Goal: Task Accomplishment & Management: Manage account settings

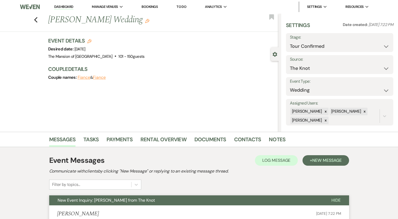
select select "4"
select select "2"
click at [67, 7] on link "Dashboard" at bounding box center [63, 6] width 19 height 5
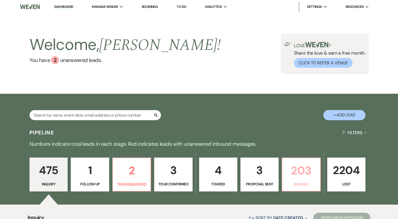
drag, startPoint x: 302, startPoint y: 171, endPoint x: 200, endPoint y: 116, distance: 116.4
click at [302, 171] on p "203" at bounding box center [300, 171] width 31 height 18
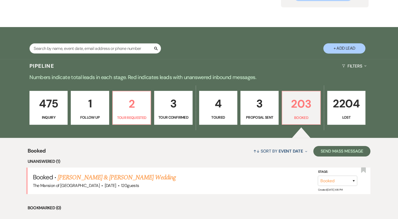
scroll to position [53, 0]
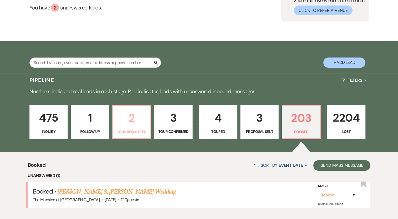
click at [120, 122] on p "2" at bounding box center [131, 118] width 31 height 18
select select "2"
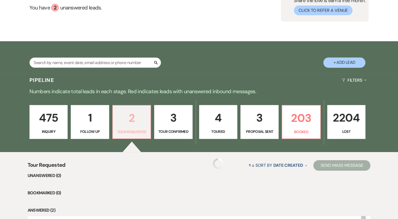
select select "2"
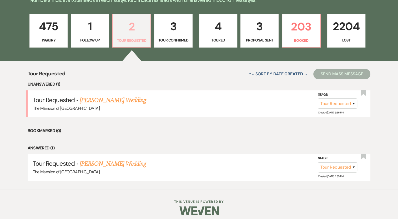
scroll to position [148, 0]
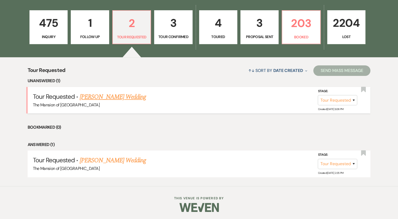
click at [132, 101] on link "[PERSON_NAME] Wedding" at bounding box center [113, 96] width 67 height 9
select select "2"
select select "5"
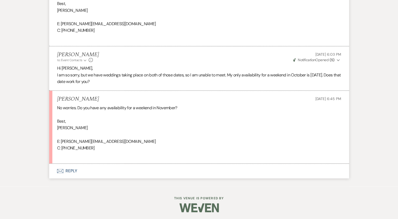
scroll to position [719, 0]
click at [71, 171] on button "Envelope Reply" at bounding box center [199, 170] width 300 height 15
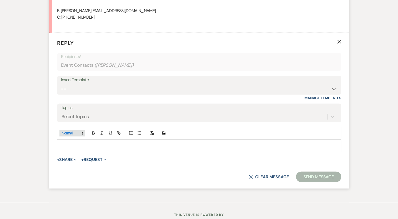
scroll to position [849, 0]
click at [92, 143] on p at bounding box center [199, 146] width 276 height 6
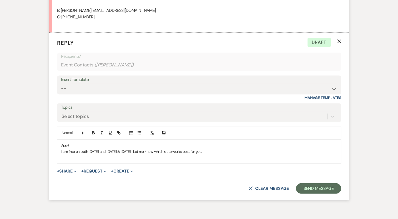
click at [132, 151] on p "I am free on both [DATE] and [DATE] & [DATE]. Let me know which date works best…" at bounding box center [199, 152] width 276 height 6
click at [109, 151] on p "I am free on both [DATE] and [DATE] & [DATE]. Let me know which date works best…" at bounding box center [199, 152] width 276 height 6
click at [133, 152] on p "I am free on both [DATE] or [DATE] & [DATE]. Let me know which date works best …" at bounding box center [199, 152] width 276 height 6
drag, startPoint x: 136, startPoint y: 150, endPoint x: 139, endPoint y: 147, distance: 3.7
click at [137, 150] on p "I am free on both [DATE] or [DATE] & [DATE]. Let me know which date works best …" at bounding box center [199, 152] width 276 height 6
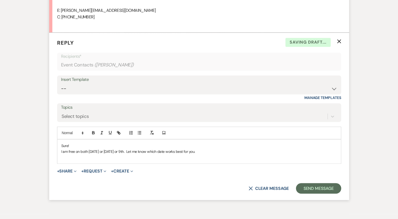
click at [172, 155] on p at bounding box center [199, 158] width 276 height 6
click at [221, 151] on p "I am free on both [DATE] or [DATE] or 9th. Let me know which date works best fo…" at bounding box center [199, 152] width 276 height 6
click at [308, 189] on button "Send Message" at bounding box center [318, 188] width 45 height 11
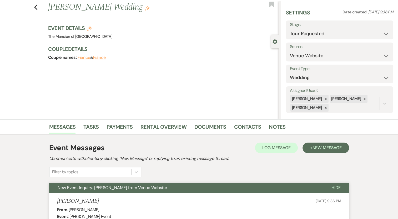
scroll to position [0, 0]
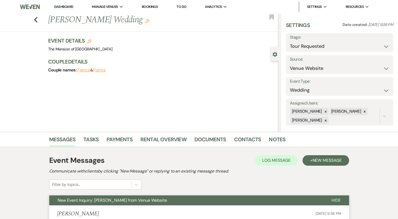
click at [70, 6] on link "Dashboard" at bounding box center [63, 6] width 19 height 5
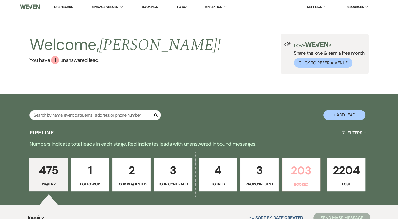
click at [301, 185] on p "Booked" at bounding box center [301, 185] width 32 height 6
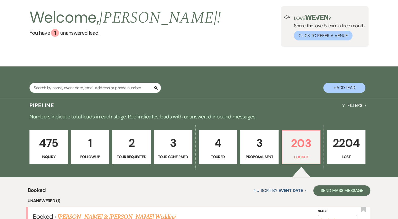
scroll to position [26, 0]
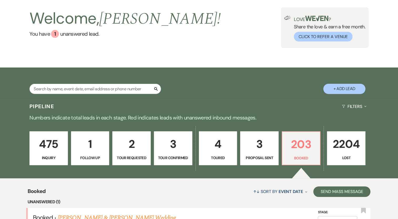
click at [176, 159] on p "Tour Confirmed" at bounding box center [173, 158] width 32 height 6
select select "4"
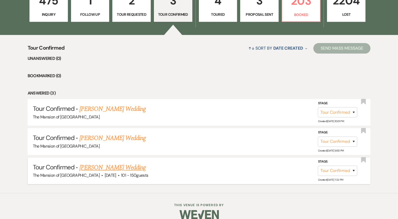
scroll to position [176, 0]
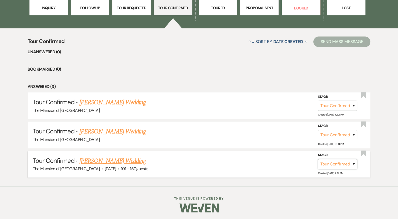
click at [328, 161] on select "Inquiry Follow Up Tour Requested Tour Confirmed Toured Proposal Sent Booked Lost" at bounding box center [337, 164] width 39 height 10
select select "5"
click at [318, 159] on select "Inquiry Follow Up Tour Requested Tour Confirmed Toured Proposal Sent Booked Lost" at bounding box center [337, 164] width 39 height 10
click at [352, 165] on button "Save" at bounding box center [347, 164] width 26 height 11
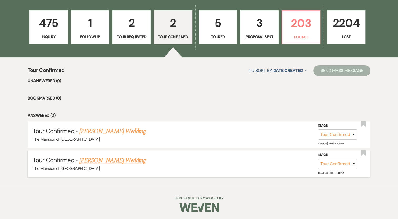
click at [96, 159] on link "[PERSON_NAME] Wedding" at bounding box center [112, 160] width 67 height 9
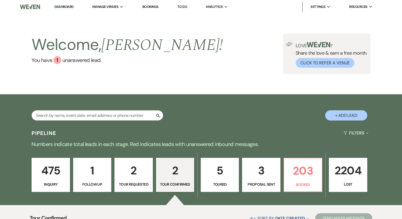
select select "4"
select select "5"
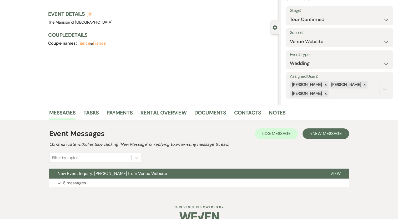
scroll to position [37, 0]
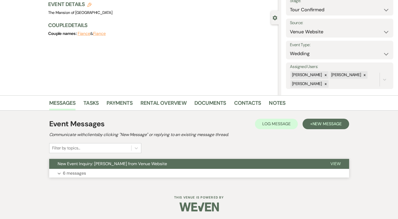
click at [161, 171] on button "Expand 6 messages" at bounding box center [199, 173] width 300 height 9
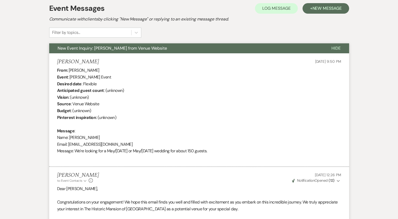
scroll to position [0, 0]
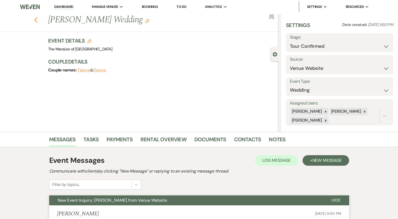
click at [38, 19] on icon "Previous" at bounding box center [36, 20] width 4 height 6
select select "4"
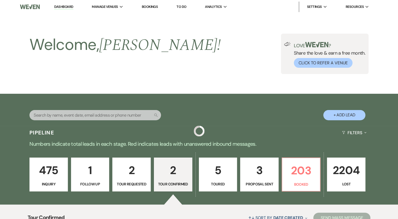
scroll to position [148, 0]
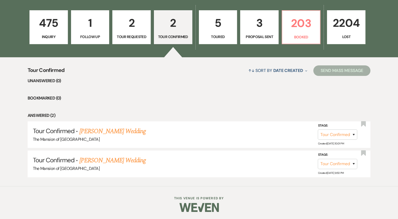
click at [132, 130] on link "[PERSON_NAME] Wedding" at bounding box center [112, 131] width 67 height 9
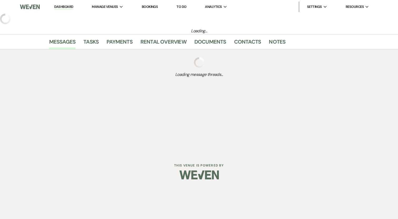
select select "4"
select select "5"
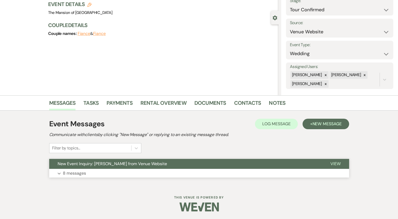
click at [163, 165] on span "New Event Inquiry: [PERSON_NAME] from Venue Website" at bounding box center [112, 164] width 109 height 6
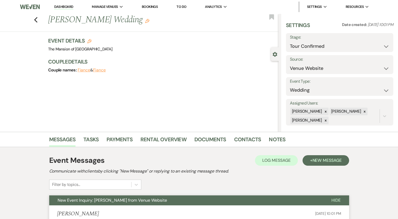
click at [58, 6] on link "Dashboard" at bounding box center [63, 6] width 19 height 5
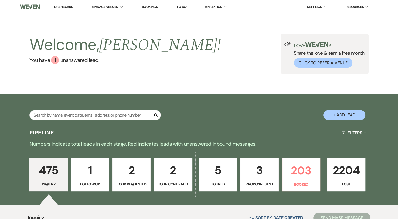
click at [172, 180] on link "2 Tour Confirmed" at bounding box center [173, 175] width 38 height 34
select select "4"
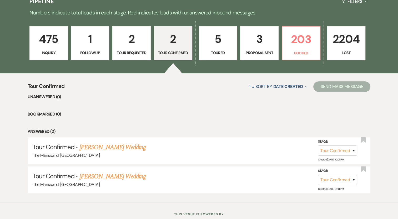
scroll to position [148, 0]
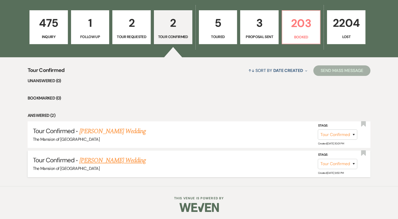
click at [97, 161] on link "[PERSON_NAME] Wedding" at bounding box center [112, 160] width 67 height 9
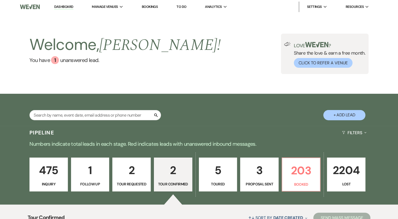
select select "4"
select select "5"
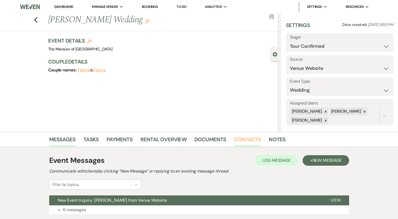
click at [242, 145] on link "Contacts" at bounding box center [247, 141] width 27 height 12
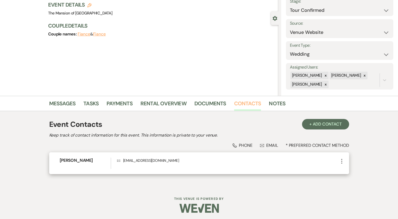
scroll to position [37, 0]
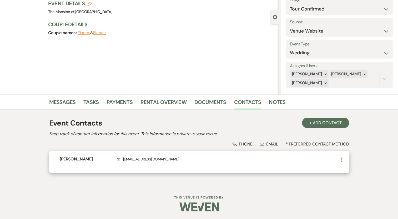
click at [341, 161] on icon "More" at bounding box center [342, 160] width 6 height 6
click at [353, 169] on button "Pencil Edit" at bounding box center [354, 170] width 31 height 9
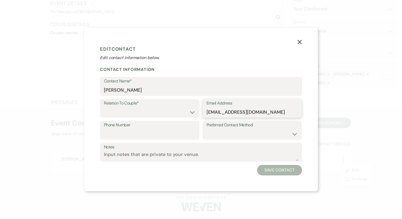
click at [226, 115] on input "[EMAIL_ADDRESS][DOMAIN_NAME]" at bounding box center [252, 112] width 92 height 10
click at [115, 93] on input "[PERSON_NAME]" at bounding box center [201, 90] width 194 height 10
click at [114, 93] on input "[PERSON_NAME]" at bounding box center [201, 90] width 194 height 10
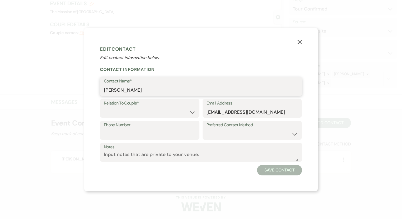
click at [114, 93] on input "[PERSON_NAME]" at bounding box center [201, 90] width 194 height 10
click at [121, 90] on input "[PERSON_NAME]" at bounding box center [201, 90] width 194 height 10
click at [300, 43] on use "button" at bounding box center [299, 42] width 4 height 4
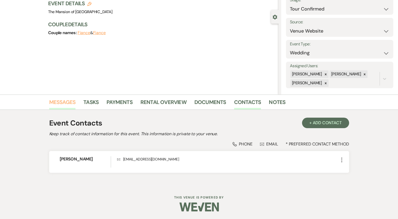
click at [64, 100] on link "Messages" at bounding box center [62, 104] width 27 height 12
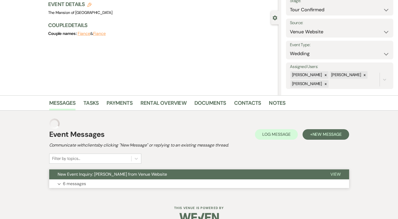
drag, startPoint x: 137, startPoint y: 179, endPoint x: 143, endPoint y: 174, distance: 6.9
click at [140, 175] on div "Event Messages Log Log Message + New Message Communicate with clients by clicki…" at bounding box center [199, 153] width 300 height 75
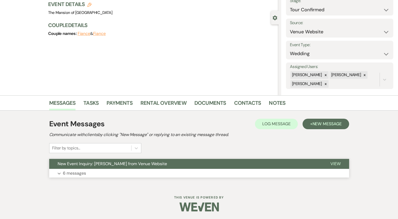
click at [149, 170] on button "Expand 6 messages" at bounding box center [199, 173] width 300 height 9
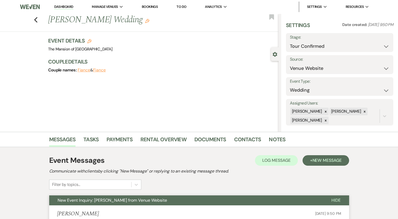
click at [65, 7] on link "Dashboard" at bounding box center [63, 6] width 19 height 5
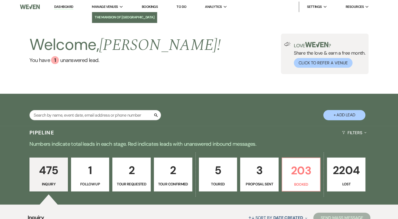
click at [108, 18] on li "The Mansion of [GEOGRAPHIC_DATA]" at bounding box center [125, 17] width 60 height 5
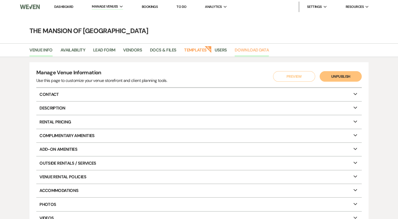
click at [241, 49] on link "Download Data" at bounding box center [252, 52] width 34 height 10
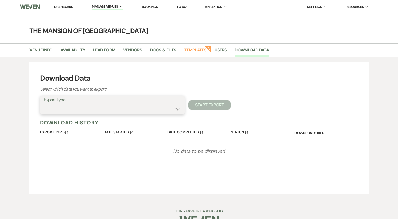
click at [134, 109] on select "Availability Calendar Information Category Templates Contacts Information Event…" at bounding box center [112, 109] width 137 height 10
click at [280, 77] on h3 "Download Data" at bounding box center [199, 78] width 318 height 11
click at [58, 9] on link "Dashboard" at bounding box center [63, 6] width 19 height 4
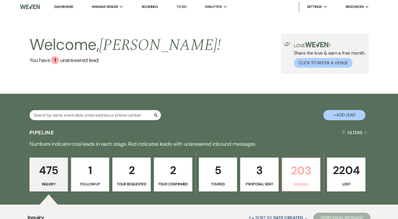
click at [304, 180] on link "203 Booked" at bounding box center [301, 175] width 39 height 34
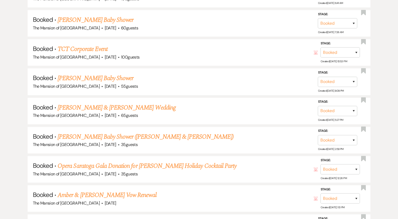
scroll to position [658, 0]
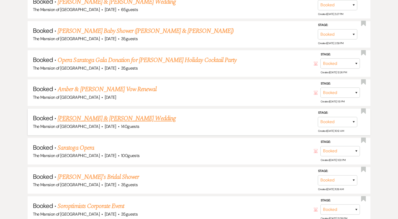
click at [127, 114] on link "[PERSON_NAME] & [PERSON_NAME] Wedding" at bounding box center [117, 118] width 118 height 9
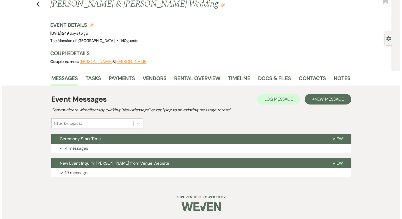
scroll to position [15, 0]
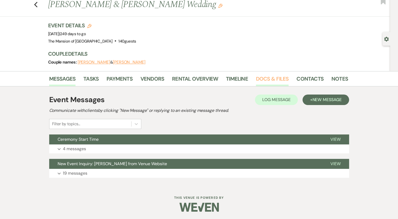
click at [280, 79] on link "Docs & Files" at bounding box center [272, 81] width 33 height 12
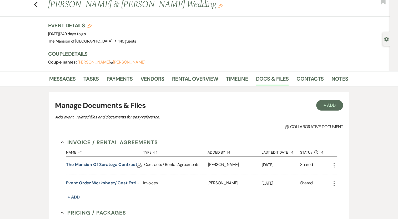
click at [332, 163] on icon "More" at bounding box center [334, 165] width 6 height 6
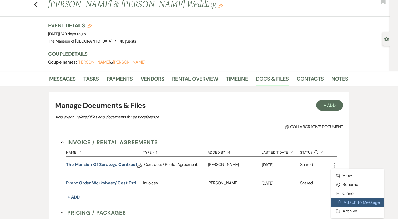
click at [344, 198] on button "Attach File Attach to Message" at bounding box center [357, 202] width 53 height 9
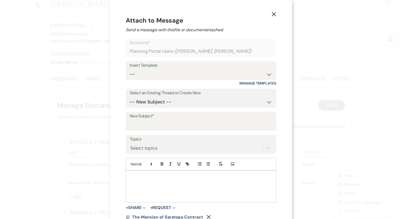
click at [271, 16] on icon "X" at bounding box center [273, 14] width 5 height 5
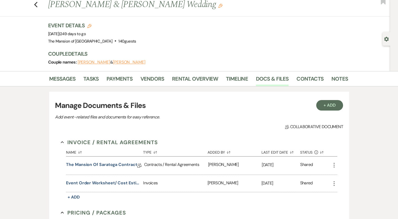
click at [332, 164] on icon "More" at bounding box center [334, 165] width 6 height 6
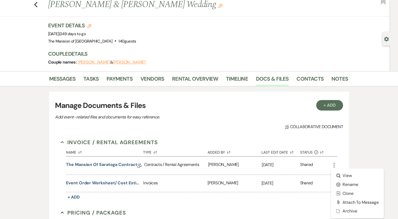
click at [340, 151] on div "Invoice / Rental Agreements Collapse Name Sort Default Type Sort Default Added …" at bounding box center [199, 212] width 288 height 158
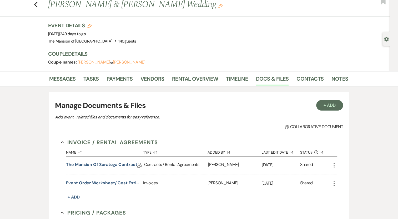
click at [334, 164] on icon "More" at bounding box center [334, 165] width 6 height 6
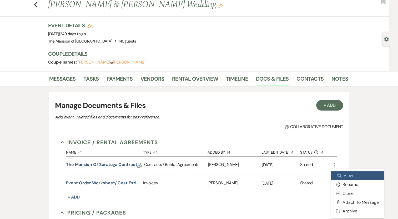
click at [345, 177] on link "Zoom View" at bounding box center [357, 175] width 53 height 9
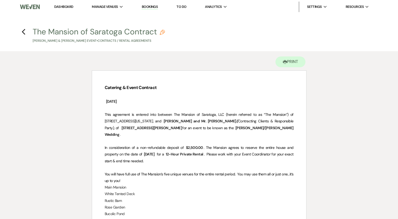
click at [161, 36] on button "The Mansion of Saratoga Contract Pencil [PERSON_NAME] & [PERSON_NAME] Event • C…" at bounding box center [99, 36] width 132 height 16
select select "10"
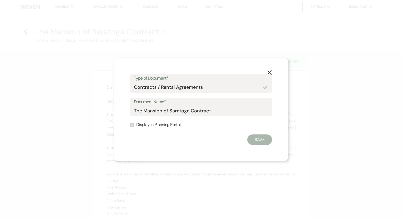
click at [270, 72] on use "button" at bounding box center [269, 72] width 4 height 4
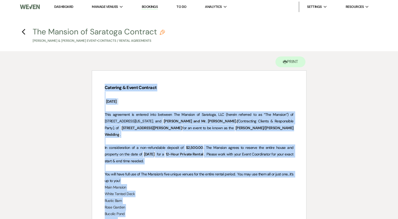
drag, startPoint x: 290, startPoint y: 148, endPoint x: 101, endPoint y: 85, distance: 199.1
copy div "Loremips & Dolor Sitametc ﻿ Adipisc 59, 5342 ﻿ Elit seddoeius te incidid utla e…"
click at [256, 110] on p at bounding box center [199, 108] width 189 height 7
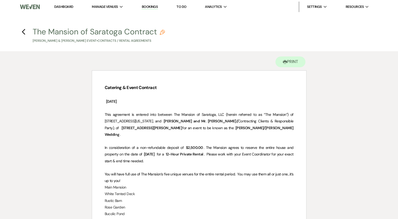
click at [64, 5] on link "Dashboard" at bounding box center [63, 6] width 19 height 4
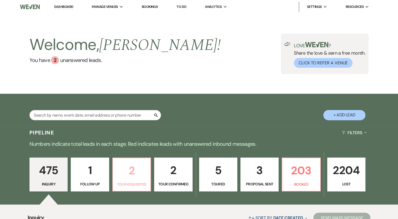
click at [123, 179] on p "2" at bounding box center [131, 171] width 31 height 18
select select "2"
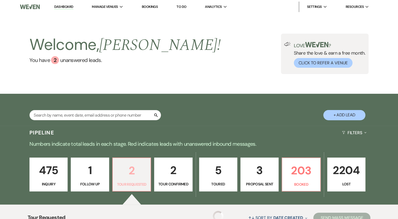
select select "2"
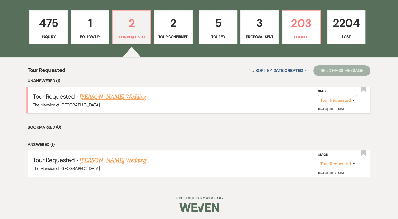
click at [126, 103] on div "The Mansion of [GEOGRAPHIC_DATA]" at bounding box center [199, 105] width 332 height 7
click at [128, 99] on link "[PERSON_NAME] Wedding" at bounding box center [113, 96] width 67 height 9
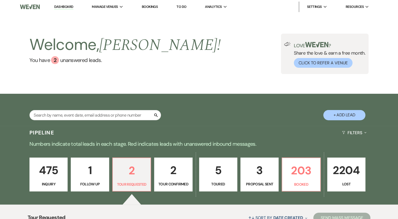
select select "2"
select select "5"
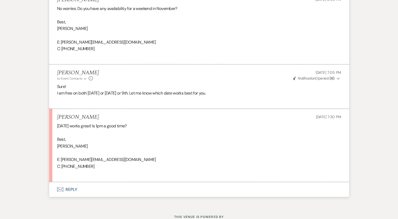
scroll to position [810, 0]
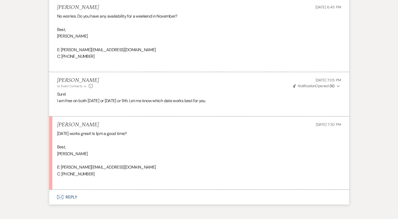
click at [69, 196] on button "Envelope Reply" at bounding box center [199, 197] width 300 height 15
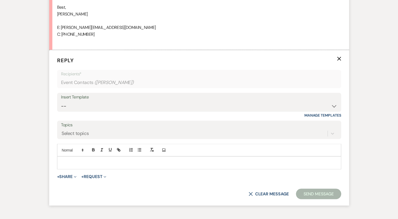
scroll to position [967, 0]
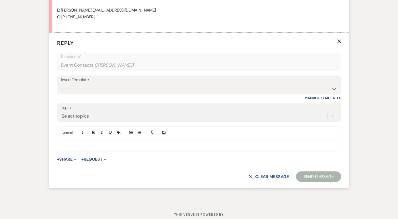
drag, startPoint x: 182, startPoint y: 144, endPoint x: 178, endPoint y: 147, distance: 4.7
click at [182, 144] on p at bounding box center [199, 146] width 276 height 6
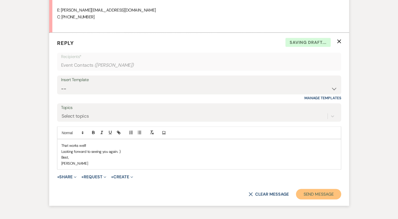
click at [304, 193] on button "Send Message" at bounding box center [318, 194] width 45 height 11
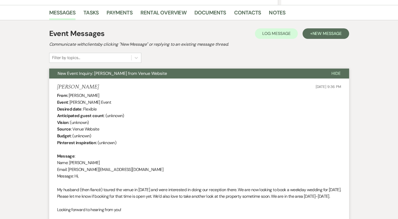
scroll to position [46, 0]
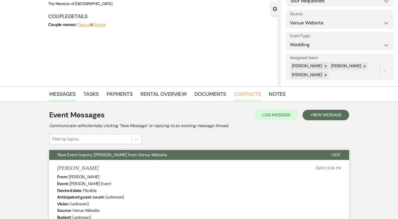
click at [257, 94] on link "Contacts" at bounding box center [247, 96] width 27 height 12
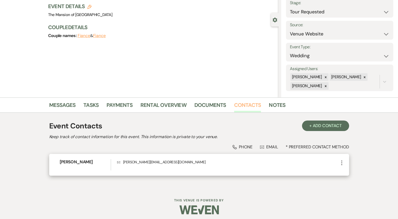
scroll to position [37, 0]
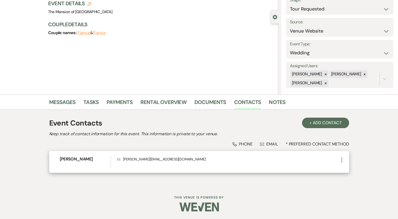
click at [342, 160] on use "button" at bounding box center [341, 160] width 1 height 5
click at [348, 170] on icon "Pencil" at bounding box center [347, 170] width 4 height 4
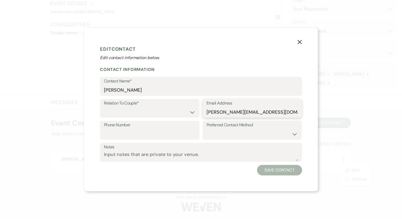
click at [235, 113] on input "[PERSON_NAME][EMAIL_ADDRESS][DOMAIN_NAME]" at bounding box center [252, 112] width 92 height 10
drag, startPoint x: 262, startPoint y: 109, endPoint x: 267, endPoint y: 111, distance: 5.3
click at [263, 109] on input "[PERSON_NAME][EMAIL_ADDRESS][DOMAIN_NAME]" at bounding box center [252, 112] width 92 height 10
click at [267, 111] on input "[PERSON_NAME][EMAIL_ADDRESS][DOMAIN_NAME]" at bounding box center [252, 112] width 92 height 10
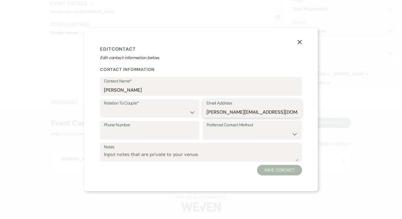
click at [267, 111] on input "[PERSON_NAME][EMAIL_ADDRESS][DOMAIN_NAME]" at bounding box center [252, 112] width 92 height 10
click at [113, 89] on input "[PERSON_NAME]" at bounding box center [201, 90] width 194 height 10
click at [114, 89] on input "[PERSON_NAME]" at bounding box center [201, 90] width 194 height 10
drag, startPoint x: 114, startPoint y: 89, endPoint x: 117, endPoint y: 88, distance: 3.7
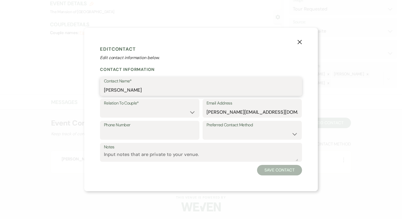
click at [117, 89] on input "[PERSON_NAME]" at bounding box center [201, 90] width 194 height 10
click at [299, 41] on icon "X" at bounding box center [299, 42] width 5 height 5
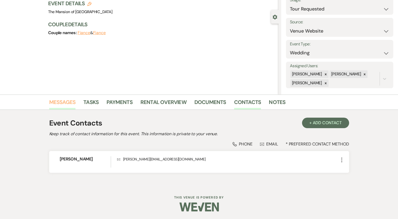
click at [68, 99] on link "Messages" at bounding box center [62, 104] width 27 height 12
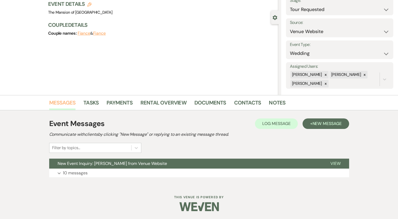
scroll to position [37, 0]
click at [113, 171] on button "Expand 10 messages" at bounding box center [199, 173] width 300 height 9
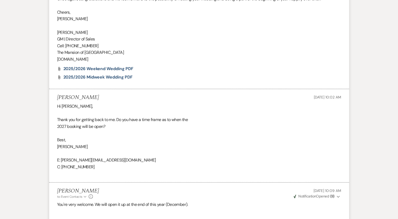
scroll to position [457, 0]
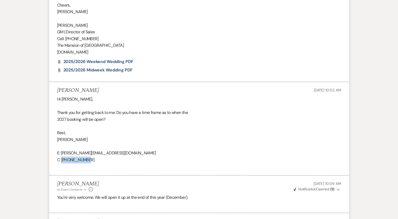
drag, startPoint x: 92, startPoint y: 162, endPoint x: 62, endPoint y: 160, distance: 29.3
click at [62, 160] on div "Hi [PERSON_NAME], Thank you for getting back to me. Do you have a time frame as…" at bounding box center [199, 133] width 284 height 74
copy div "[PHONE_NUMBER]"
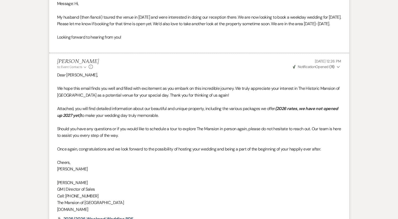
scroll to position [0, 0]
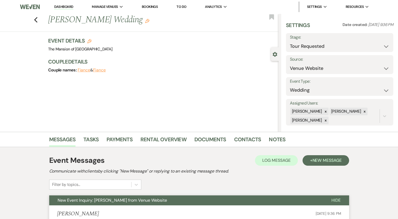
click at [64, 6] on link "Dashboard" at bounding box center [63, 6] width 19 height 5
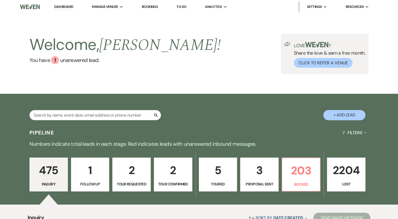
click at [138, 175] on p "2" at bounding box center [132, 171] width 32 height 18
select select "2"
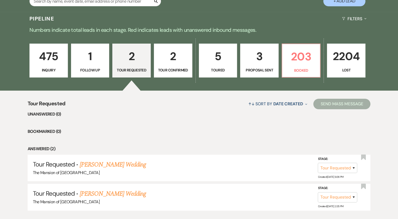
scroll to position [105, 0]
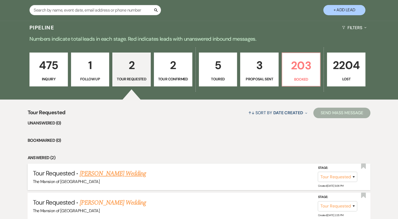
click at [127, 176] on link "[PERSON_NAME] Wedding" at bounding box center [113, 173] width 67 height 9
select select "2"
select select "5"
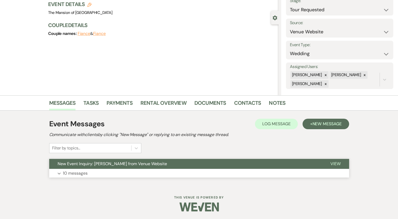
click at [134, 169] on button "Expand 10 messages" at bounding box center [199, 173] width 300 height 9
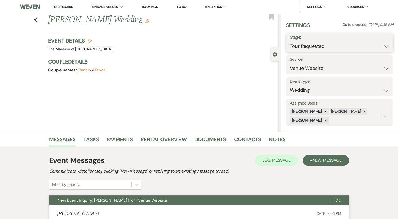
click at [314, 50] on select "Inquiry Follow Up Tour Requested Tour Confirmed Toured Proposal Sent Booked Lost" at bounding box center [339, 46] width 99 height 10
select select "4"
click at [290, 41] on select "Inquiry Follow Up Tour Requested Tour Confirmed Toured Proposal Sent Booked Lost" at bounding box center [339, 46] width 99 height 10
click at [384, 43] on button "Save" at bounding box center [382, 42] width 22 height 11
click at [137, 78] on div "Event Details Edit Venue: [GEOGRAPHIC_DATA] of Saratoga Venue Address: [STREET_…" at bounding box center [163, 58] width 231 height 42
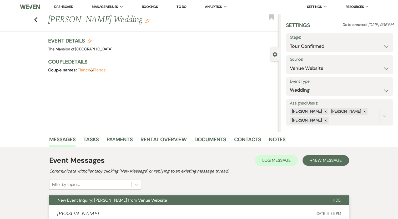
click at [59, 7] on link "Dashboard" at bounding box center [63, 6] width 19 height 5
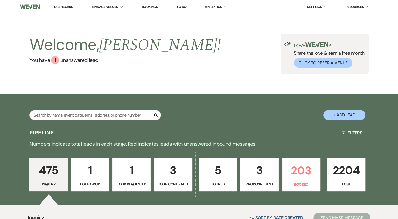
click at [142, 71] on div "Welcome, [PERSON_NAME] ! You have 1 unanswered lead . Love ? Share the love & e…" at bounding box center [199, 54] width 379 height 41
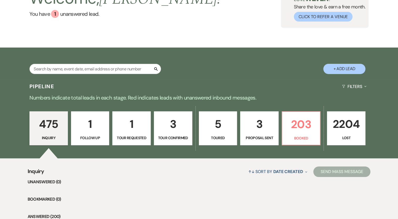
scroll to position [53, 0]
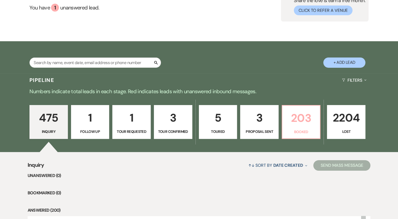
click at [299, 128] on link "203 Booked" at bounding box center [301, 122] width 39 height 34
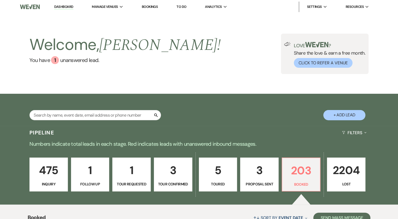
click at [63, 7] on link "Dashboard" at bounding box center [63, 6] width 19 height 5
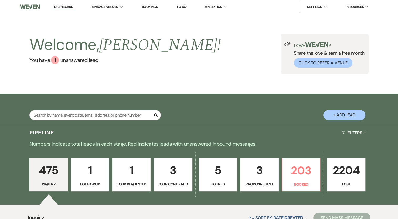
click at [68, 6] on link "Dashboard" at bounding box center [63, 6] width 19 height 5
click at [297, 175] on p "203" at bounding box center [301, 171] width 32 height 18
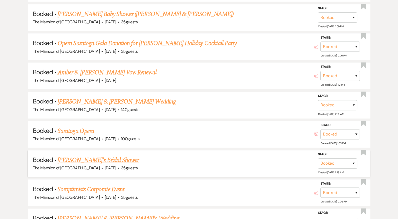
scroll to position [684, 0]
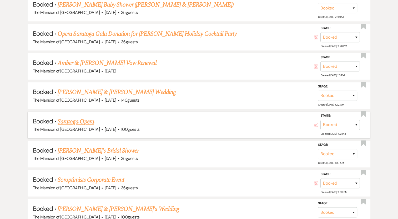
click at [86, 117] on link "Saratoga Opera" at bounding box center [76, 121] width 37 height 9
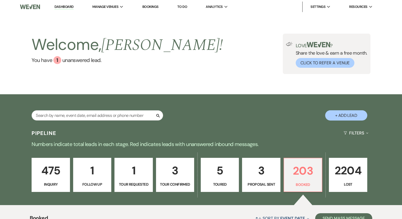
select select "5"
select select "8"
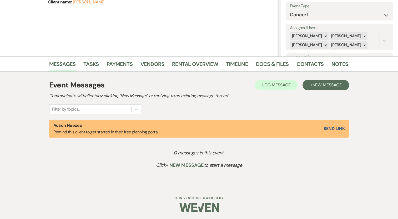
scroll to position [76, 0]
click at [341, 65] on link "Notes" at bounding box center [339, 66] width 17 height 12
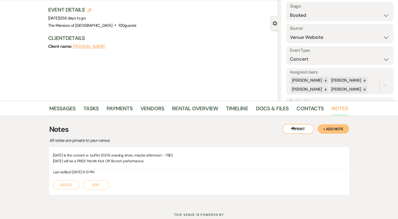
scroll to position [22, 0]
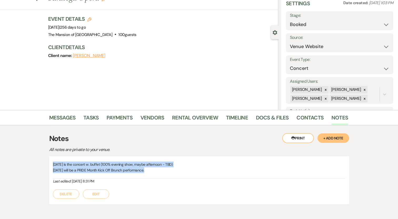
drag, startPoint x: 53, startPoint y: 163, endPoint x: 159, endPoint y: 170, distance: 106.3
click at [159, 170] on div "[DATE] is the concert w. buffet (100% evening show, maybe afternoon - TBD) [DAT…" at bounding box center [199, 170] width 292 height 17
copy div "[DATE] is the concert w. buffet (100% evening show, maybe afternoon - TBD) [DAT…"
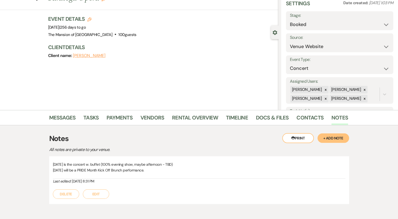
click at [211, 57] on div "Client name: [PERSON_NAME]" at bounding box center [160, 55] width 225 height 7
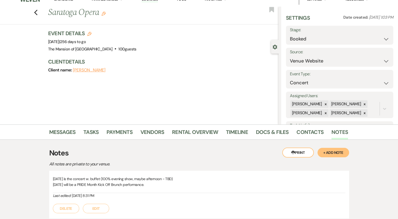
scroll to position [0, 0]
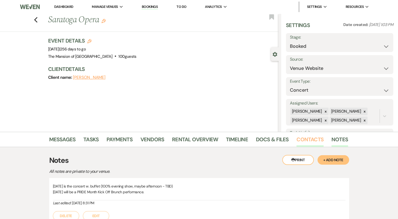
click at [299, 140] on link "Contacts" at bounding box center [309, 141] width 27 height 12
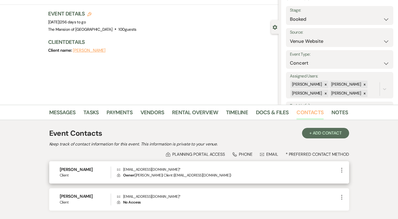
scroll to position [53, 0]
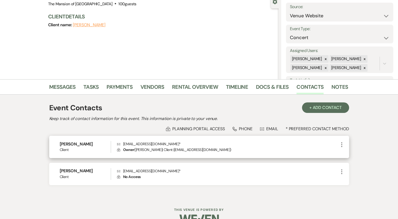
click at [342, 141] on button "More" at bounding box center [342, 144] width 6 height 7
click at [360, 154] on button "Pencil Edit" at bounding box center [354, 155] width 31 height 9
select select "1"
select select "email"
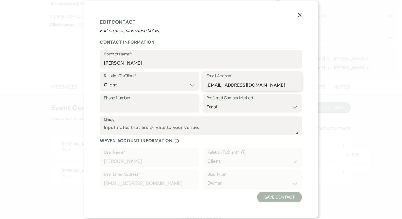
click at [223, 85] on input "[EMAIL_ADDRESS][DOMAIN_NAME]" at bounding box center [252, 85] width 92 height 10
click at [135, 61] on input "[PERSON_NAME]" at bounding box center [201, 63] width 194 height 10
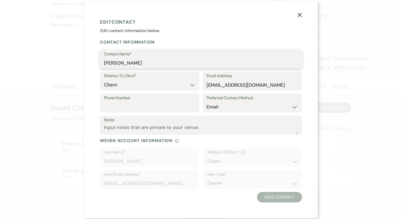
click at [135, 61] on input "[PERSON_NAME]" at bounding box center [201, 63] width 194 height 10
click at [174, 26] on h1 "Edit Contact" at bounding box center [201, 22] width 202 height 8
click at [301, 16] on icon "X" at bounding box center [299, 15] width 5 height 5
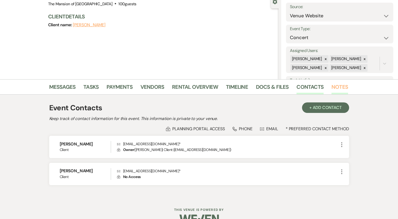
click at [340, 86] on link "Notes" at bounding box center [339, 89] width 17 height 12
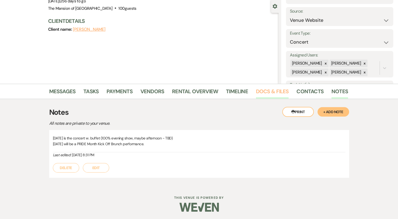
click at [270, 95] on link "Docs & Files" at bounding box center [272, 93] width 33 height 12
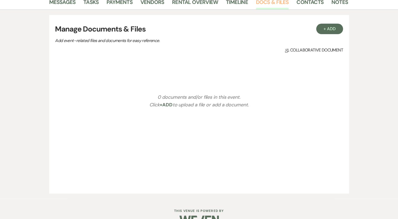
scroll to position [46, 0]
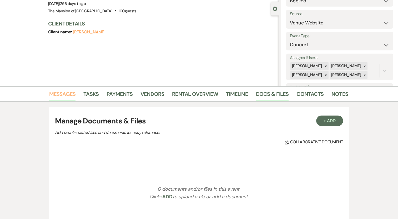
click at [63, 95] on link "Messages" at bounding box center [62, 96] width 27 height 12
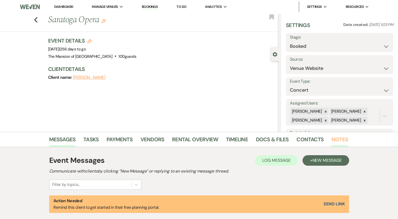
click at [332, 139] on link "Notes" at bounding box center [339, 141] width 17 height 12
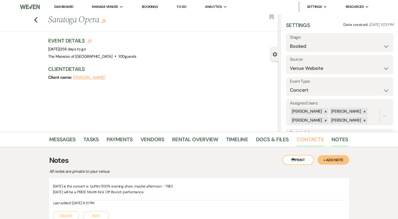
click at [303, 140] on link "Contacts" at bounding box center [309, 141] width 27 height 12
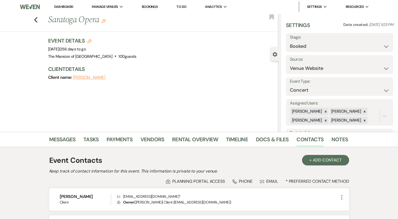
click at [328, 138] on li "Contacts" at bounding box center [313, 140] width 35 height 13
click at [333, 137] on link "Notes" at bounding box center [339, 141] width 17 height 12
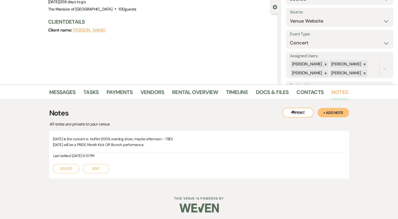
scroll to position [48, 0]
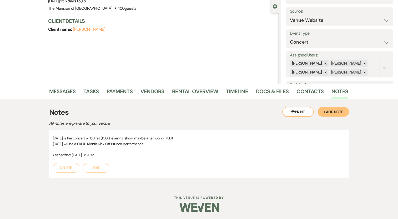
click at [69, 137] on p "[DATE] is the concert w. buffet (100% evening show, maybe afternoon - TBD)" at bounding box center [199, 138] width 292 height 6
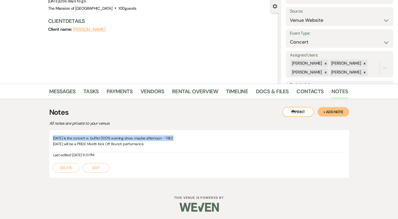
click at [70, 137] on p "[DATE] is the concert w. buffet (100% evening show, maybe afternoon - TBD)" at bounding box center [199, 138] width 292 height 6
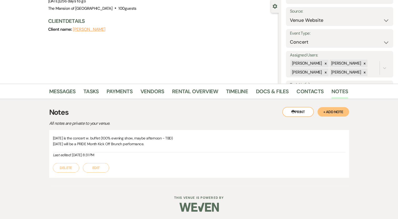
click at [60, 142] on p "[DATE] will be a PRIDE Month Kick Off Brunch performance." at bounding box center [199, 144] width 292 height 6
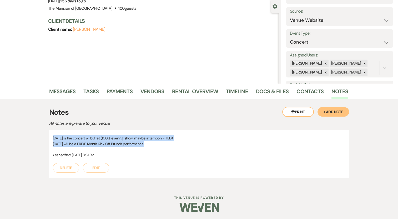
drag, startPoint x: 53, startPoint y: 138, endPoint x: 205, endPoint y: 144, distance: 151.9
click at [205, 144] on div "[DATE] is the concert w. buffet (100% evening show, maybe afternoon - TBD) [DAT…" at bounding box center [199, 143] width 292 height 17
copy div "[DATE] is the concert w. buffet (100% evening show, maybe afternoon - TBD) [DAT…"
click at [67, 94] on link "Messages" at bounding box center [62, 93] width 27 height 12
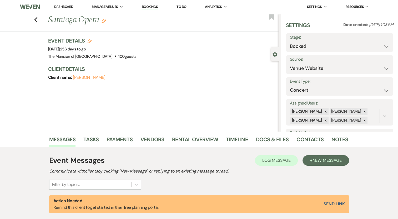
click at [65, 9] on link "Dashboard" at bounding box center [63, 6] width 19 height 4
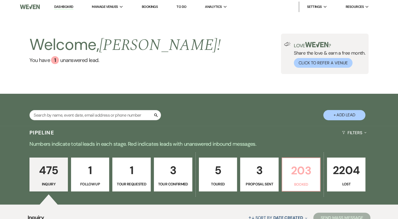
click at [295, 174] on p "203" at bounding box center [301, 171] width 32 height 18
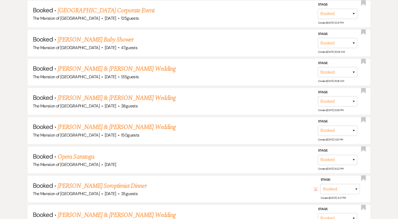
scroll to position [2835, 0]
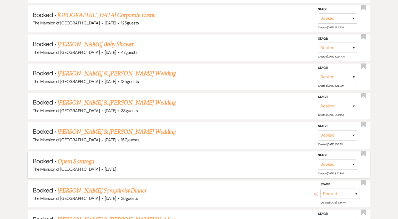
click at [64, 157] on link "Opera Saratoga" at bounding box center [76, 161] width 37 height 9
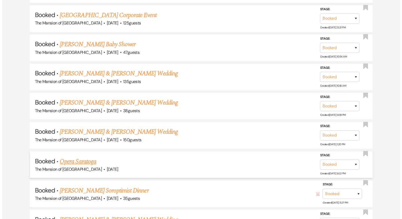
select select "5"
select select "8"
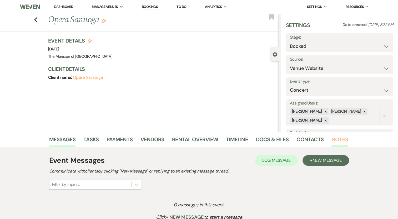
click at [336, 140] on link "Notes" at bounding box center [339, 141] width 17 height 12
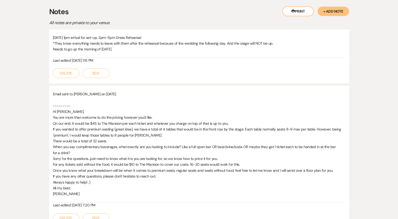
scroll to position [158, 0]
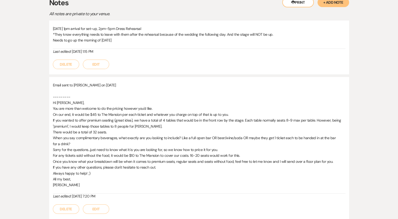
click at [228, 145] on p "When you say complimentary beverages, what exactly are you looking to include? …" at bounding box center [199, 141] width 292 height 12
click at [81, 146] on p "When you say complimentary beverages, what exactly are you looking to include? …" at bounding box center [199, 141] width 292 height 12
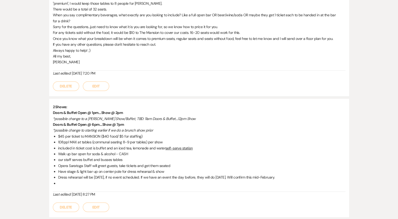
scroll to position [289, 0]
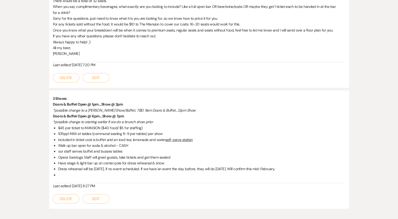
click at [73, 134] on li "108ppl MAX at tables (communal seating 8-9 per tables) per show" at bounding box center [201, 134] width 287 height 6
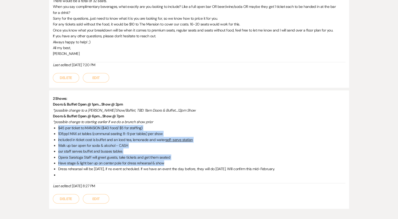
drag, startPoint x: 58, startPoint y: 128, endPoint x: 188, endPoint y: 164, distance: 134.8
click at [188, 164] on ul "$45 per ticket to MANSION ($40 food/ $5 for staffing) 108ppl MAX at tables (com…" at bounding box center [201, 151] width 287 height 53
copy ul "$45 per ticket to MANSION ($40 food/ $5 for staffing) 108ppl MAX at tables (com…"
click at [252, 150] on li "our staff serves buffet and busses tables" at bounding box center [201, 152] width 287 height 6
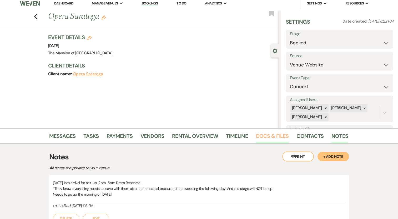
scroll to position [0, 0]
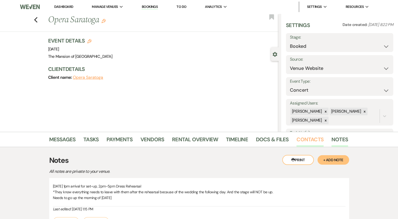
click at [312, 144] on link "Contacts" at bounding box center [309, 141] width 27 height 12
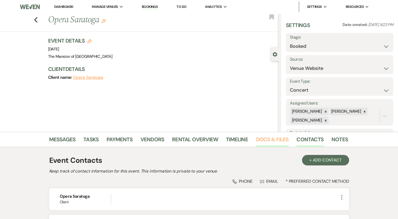
click at [267, 141] on link "Docs & Files" at bounding box center [272, 141] width 33 height 12
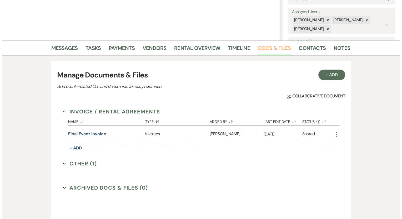
scroll to position [132, 0]
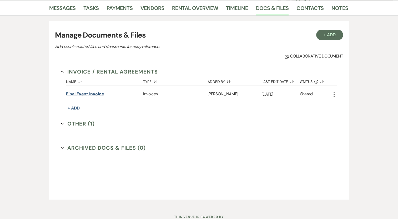
click at [89, 93] on button "Final Event Invoice" at bounding box center [85, 94] width 38 height 6
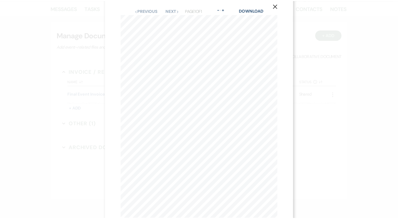
scroll to position [0, 0]
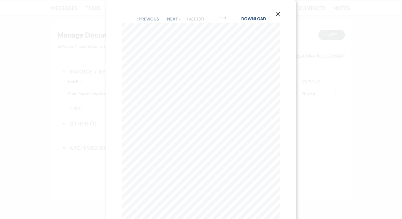
click at [275, 14] on icon "X" at bounding box center [277, 14] width 5 height 5
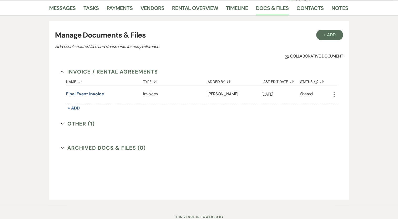
click at [80, 123] on button "Other (1) Expand" at bounding box center [78, 124] width 34 height 8
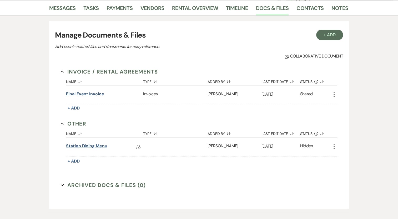
click at [83, 144] on link "Station Dining Menu" at bounding box center [86, 147] width 41 height 8
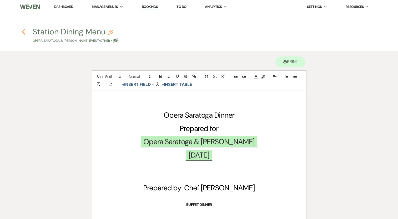
click at [23, 30] on icon "Previous" at bounding box center [24, 32] width 4 height 6
select select "5"
select select "8"
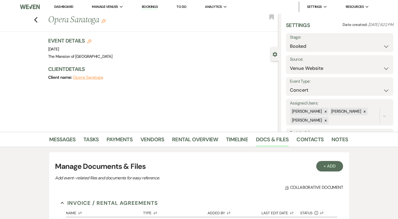
scroll to position [132, 0]
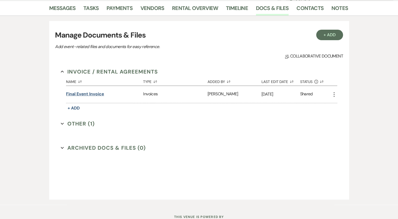
click at [83, 94] on button "Final Event Invoice" at bounding box center [85, 94] width 38 height 6
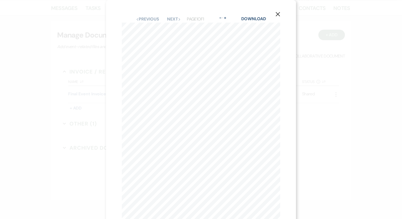
click at [277, 16] on icon "X" at bounding box center [277, 14] width 5 height 5
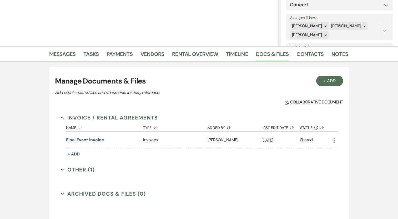
scroll to position [53, 0]
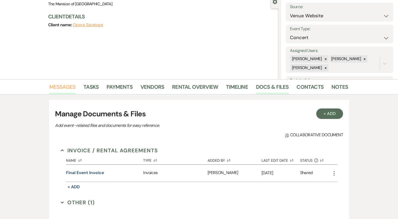
click at [61, 84] on link "Messages" at bounding box center [62, 89] width 27 height 12
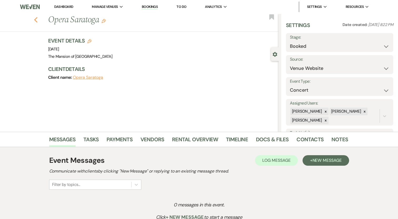
click at [37, 21] on use "button" at bounding box center [35, 20] width 3 height 6
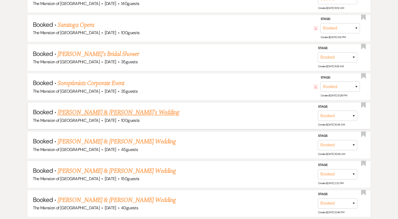
scroll to position [789, 0]
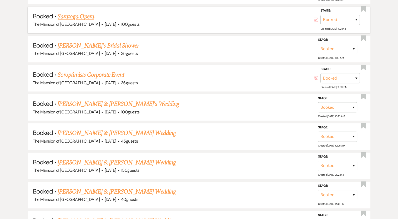
click at [72, 12] on link "Saratoga Opera" at bounding box center [76, 16] width 37 height 9
select select "5"
select select "8"
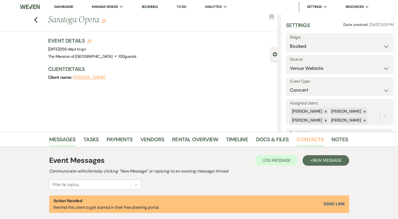
click at [300, 137] on link "Contacts" at bounding box center [309, 141] width 27 height 12
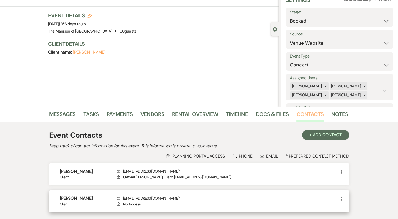
scroll to position [65, 0]
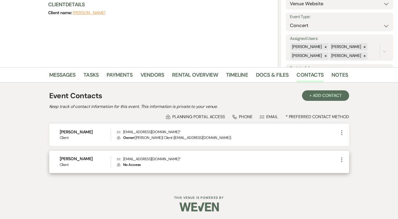
click at [339, 159] on icon "More" at bounding box center [342, 160] width 6 height 6
click at [348, 165] on ul "Pencil Edit Archive Archive" at bounding box center [354, 174] width 31 height 23
click at [353, 172] on button "Pencil Edit" at bounding box center [354, 170] width 31 height 9
select select "1"
select select "email"
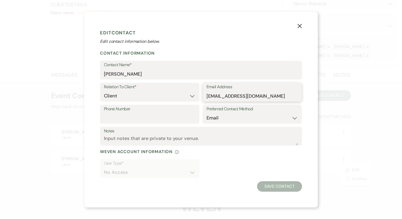
click at [237, 96] on input "[EMAIL_ADDRESS][DOMAIN_NAME]" at bounding box center [252, 96] width 92 height 10
click at [299, 22] on button "X" at bounding box center [300, 25] width 8 height 9
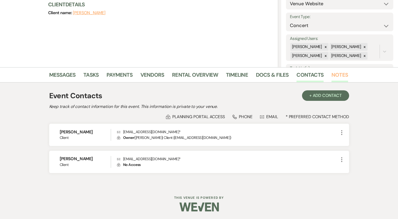
click at [335, 76] on link "Notes" at bounding box center [339, 77] width 17 height 12
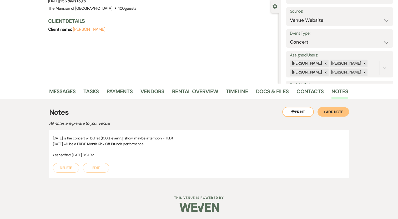
click at [138, 145] on p "[DATE] will be a PRIDE Month Kick Off Brunch performance." at bounding box center [199, 144] width 292 height 6
copy p "[DATE] will be a PRIDE Month Kick Off Brunch performance."
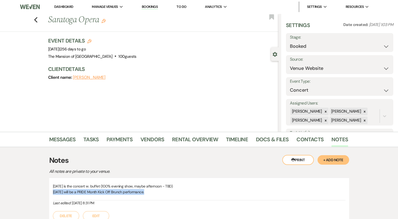
scroll to position [0, 0]
click at [38, 20] on icon "Previous" at bounding box center [36, 20] width 4 height 6
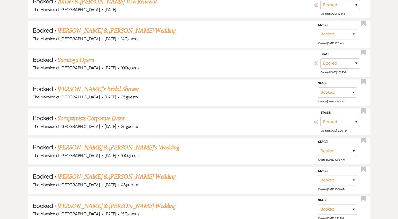
scroll to position [736, 0]
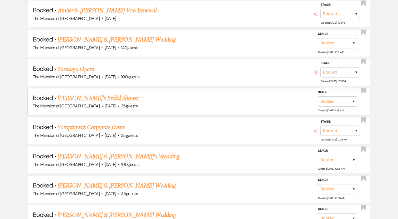
click at [94, 94] on link "[PERSON_NAME]'s Bridal Shower" at bounding box center [98, 98] width 81 height 9
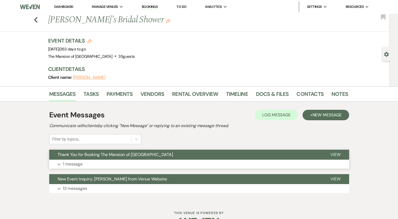
click at [95, 153] on span "Thank You for Booking The Mansion of [GEOGRAPHIC_DATA]" at bounding box center [115, 155] width 115 height 6
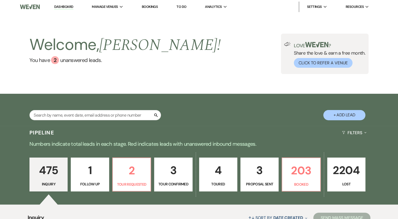
drag, startPoint x: 118, startPoint y: 16, endPoint x: 110, endPoint y: 35, distance: 20.6
click at [0, 0] on li "The Mansion of [GEOGRAPHIC_DATA]" at bounding box center [0, 0] width 0 height 0
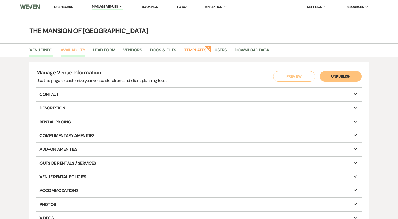
click at [79, 51] on link "Availability" at bounding box center [72, 52] width 25 height 10
select select "2"
select select "2026"
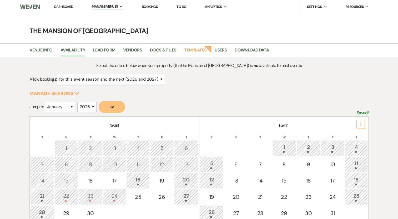
click at [361, 123] on icon "Next" at bounding box center [360, 124] width 3 height 3
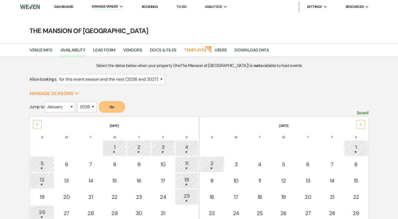
click at [200, 100] on div "Select the dates below when your property (the The Mansion of Saratoga ) is not…" at bounding box center [198, 179] width 339 height 235
